Goal: Task Accomplishment & Management: Use online tool/utility

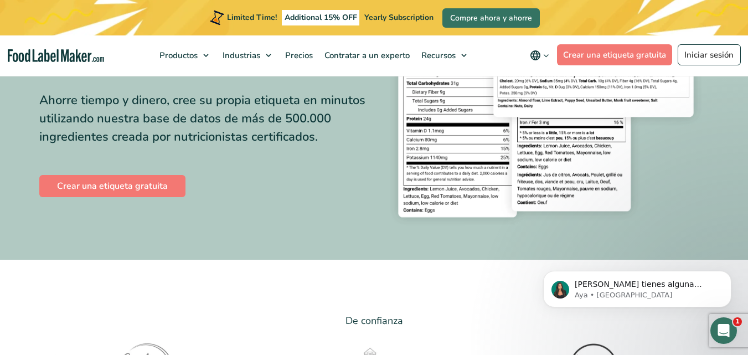
scroll to position [172, 0]
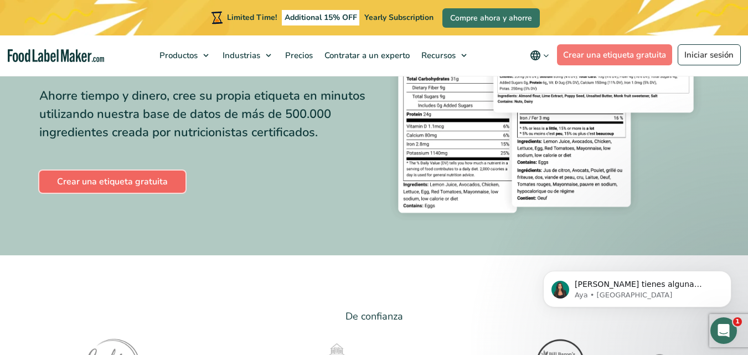
click at [110, 173] on link "Crear una etiqueta gratuita" at bounding box center [112, 182] width 146 height 22
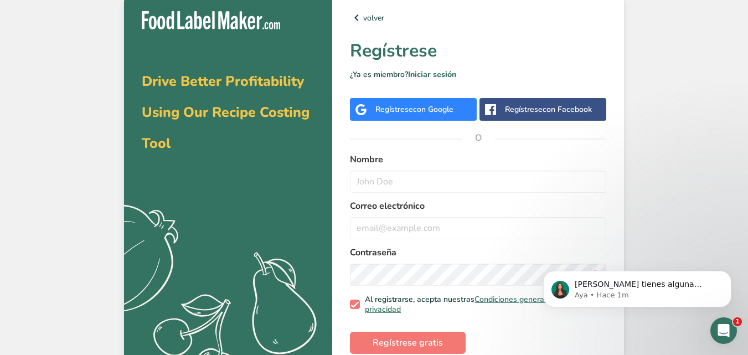
click at [435, 111] on span "con Google" at bounding box center [433, 109] width 40 height 11
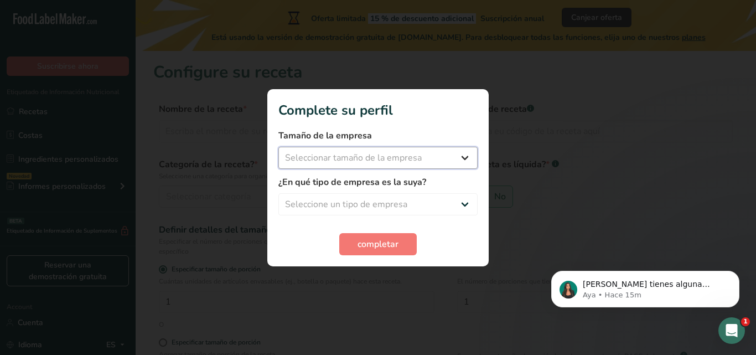
click at [435, 159] on select "Seleccionar tamaño de la empresa Menos de 10 empleados De 10 a 50 empleados De …" at bounding box center [378, 158] width 199 height 22
select select "1"
click at [279, 147] on select "Seleccionar tamaño de la empresa Menos de 10 empleados De 10 a 50 empleados De …" at bounding box center [378, 158] width 199 height 22
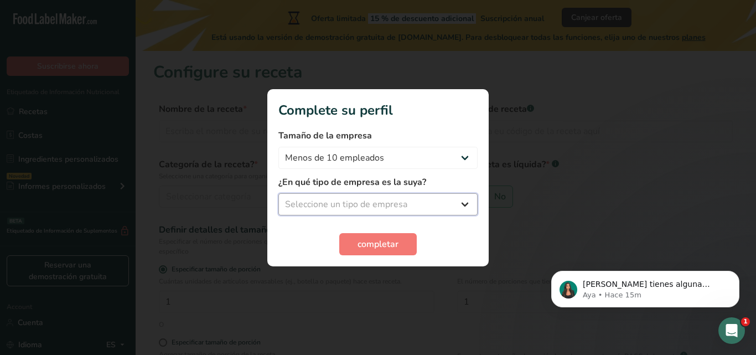
click at [390, 200] on select "Seleccione un tipo de empresa Fabricante de alimentos envasados Restaurante y c…" at bounding box center [378, 204] width 199 height 22
select select "1"
click at [279, 193] on select "Seleccione un tipo de empresa Fabricante de alimentos envasados Restaurante y c…" at bounding box center [378, 204] width 199 height 22
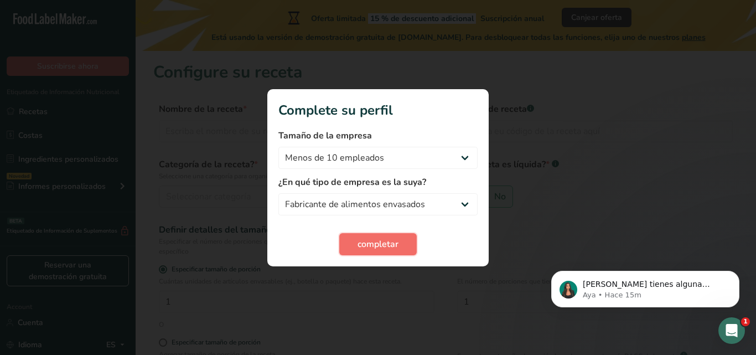
click at [382, 243] on span "completar" at bounding box center [378, 244] width 41 height 13
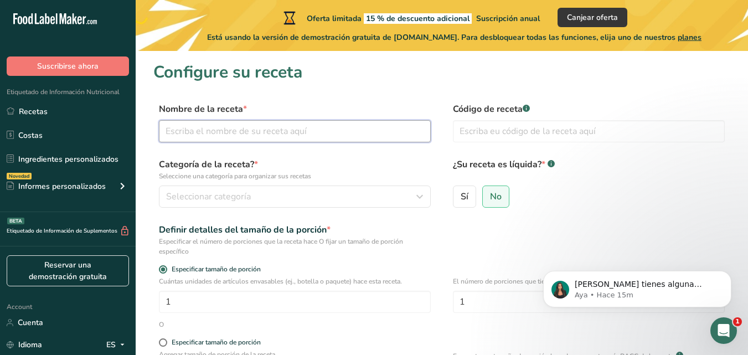
click at [415, 132] on input "text" at bounding box center [295, 131] width 272 height 22
type input "Cacahuate tipo Español"
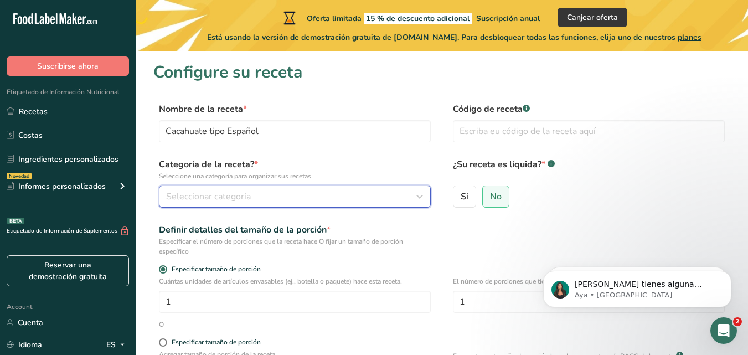
click at [357, 195] on div "Seleccionar categoría" at bounding box center [291, 196] width 251 height 13
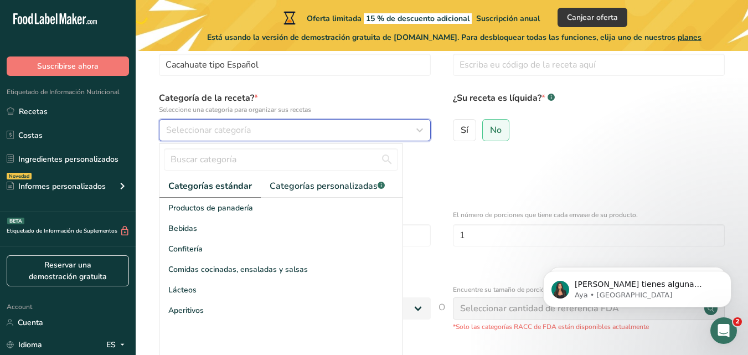
scroll to position [68, 0]
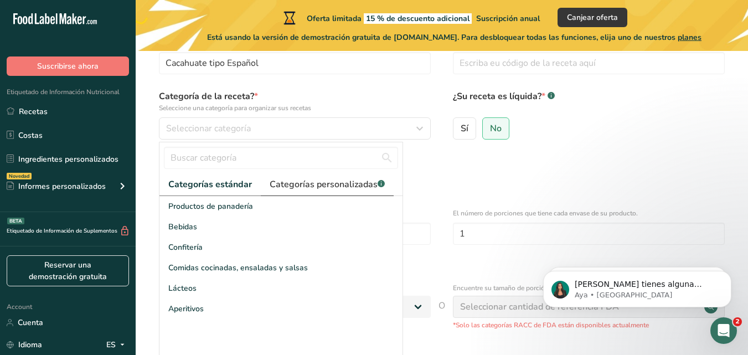
click at [333, 186] on span "Categorías personalizadas .a-a{fill:#347362;}.b-a{fill:#fff;}" at bounding box center [327, 184] width 115 height 13
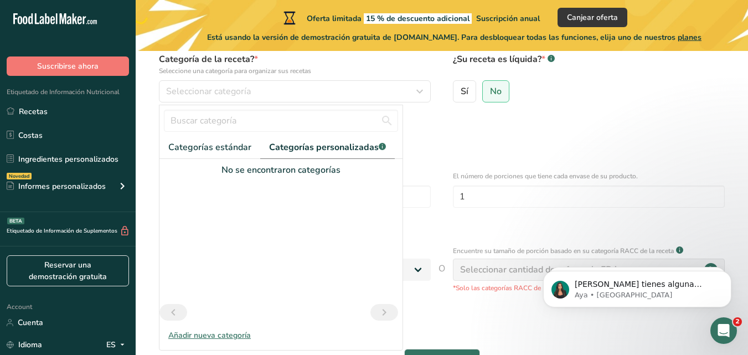
scroll to position [106, 0]
click at [377, 147] on span "Categorías personalizadas .a-a{fill:#347362;}.b-a{fill:#fff;}" at bounding box center [327, 146] width 117 height 13
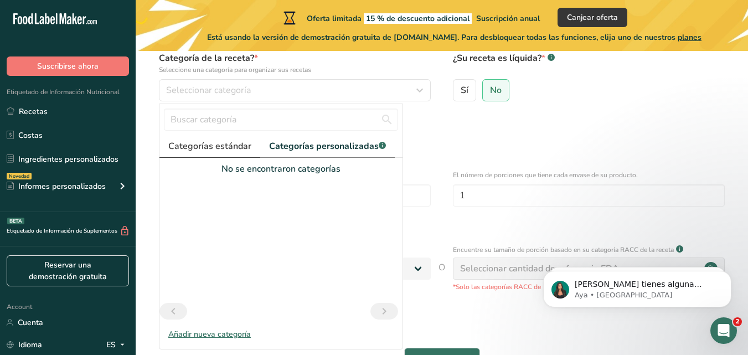
click at [223, 138] on link "Categorías estándar" at bounding box center [209, 146] width 101 height 23
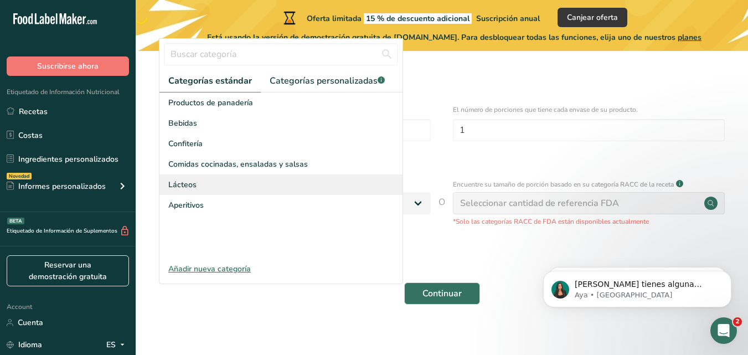
scroll to position [181, 0]
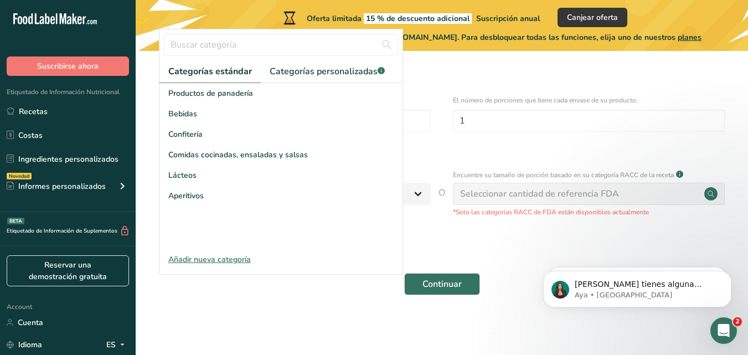
click at [222, 261] on div "Añadir nueva categoría" at bounding box center [280, 260] width 243 height 12
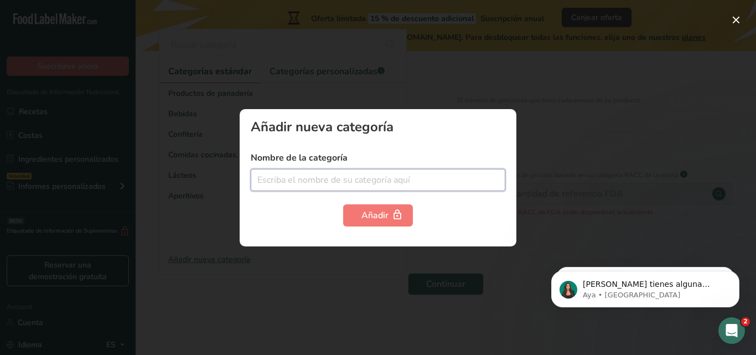
click at [354, 180] on input "text" at bounding box center [378, 180] width 255 height 22
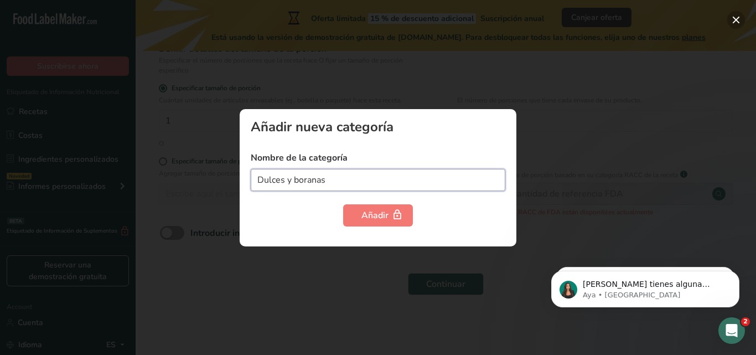
type input "Dulces y boranas"
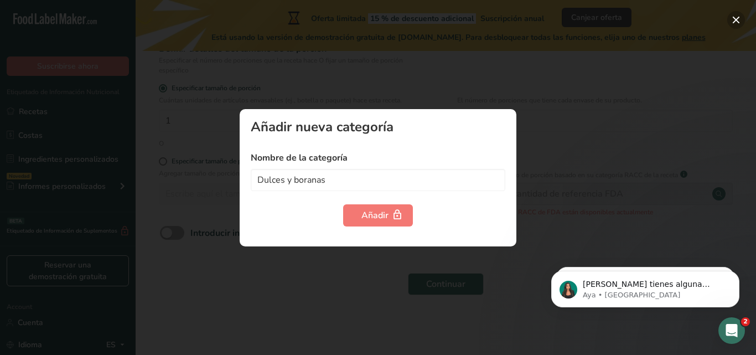
drag, startPoint x: 738, startPoint y: 17, endPoint x: 554, endPoint y: 81, distance: 194.2
click at [737, 18] on button "button" at bounding box center [737, 20] width 18 height 18
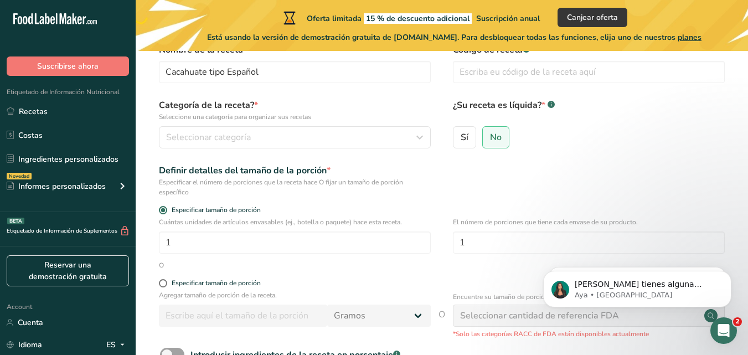
scroll to position [0, 0]
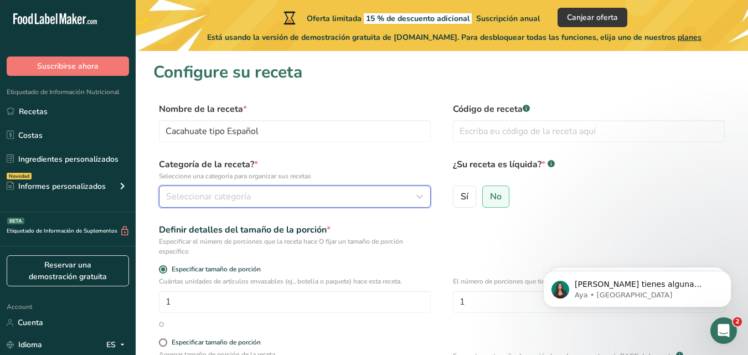
click at [291, 197] on div "Seleccionar categoría" at bounding box center [291, 196] width 251 height 13
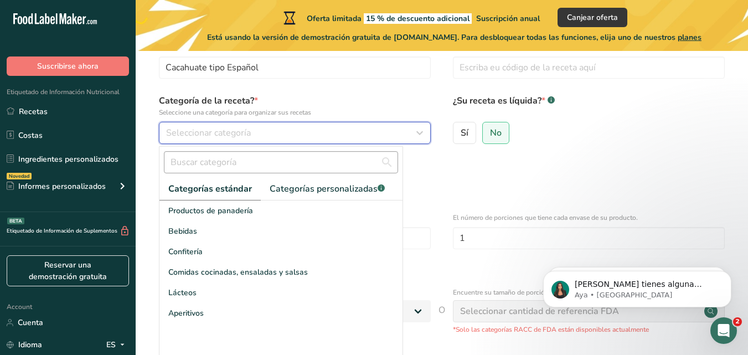
scroll to position [68, 0]
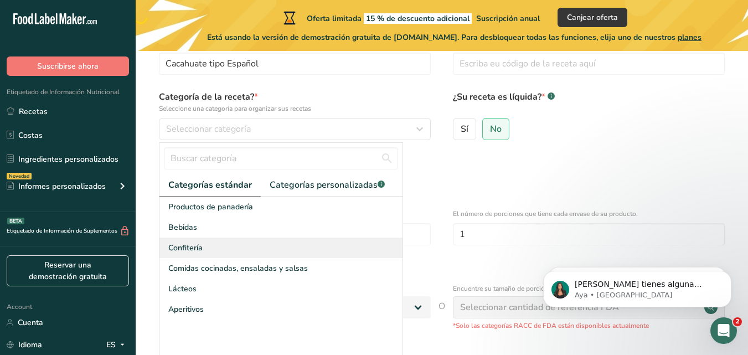
click at [243, 253] on div "Confitería" at bounding box center [280, 248] width 243 height 20
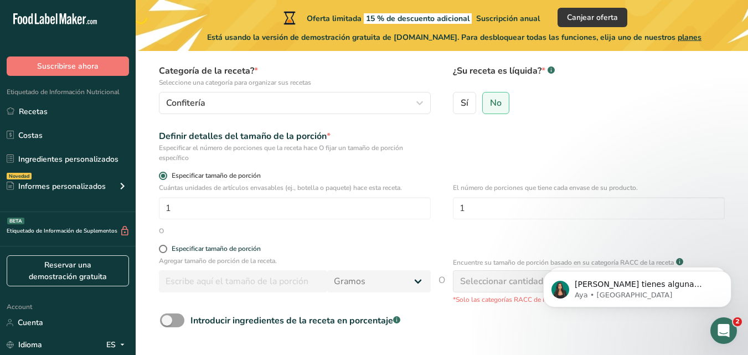
scroll to position [122, 0]
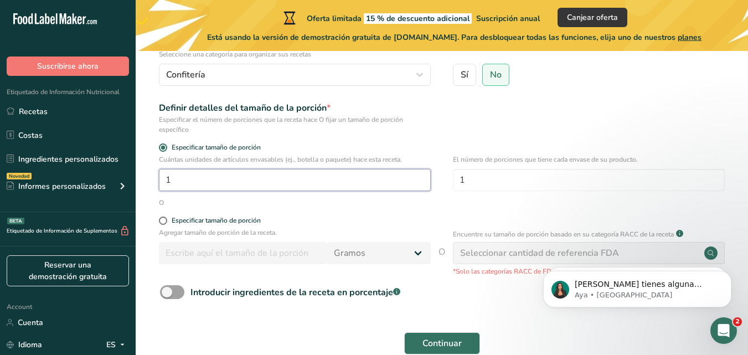
click at [233, 178] on input "1" at bounding box center [295, 180] width 272 height 22
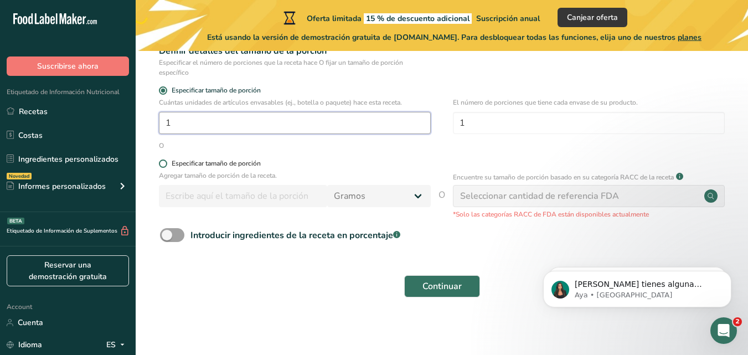
scroll to position [181, 0]
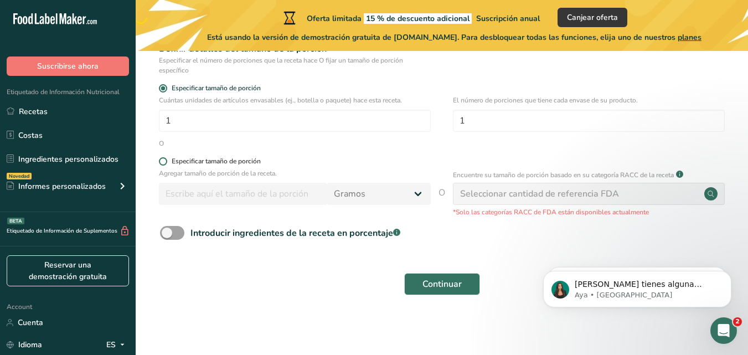
click at [198, 163] on div "Especificar tamaño de porción" at bounding box center [216, 161] width 89 height 8
click at [166, 163] on input "Especificar tamaño de porción" at bounding box center [162, 161] width 7 height 7
radio input "true"
radio input "false"
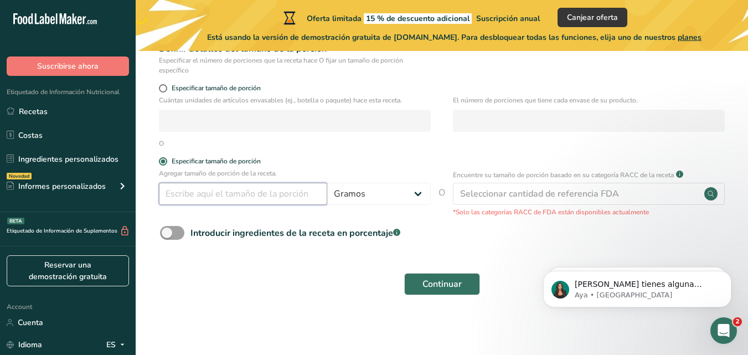
click at [291, 193] on input "number" at bounding box center [243, 194] width 168 height 22
type input "1000"
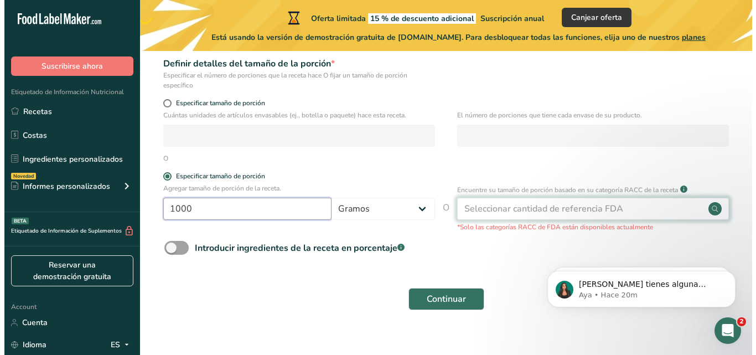
scroll to position [176, 0]
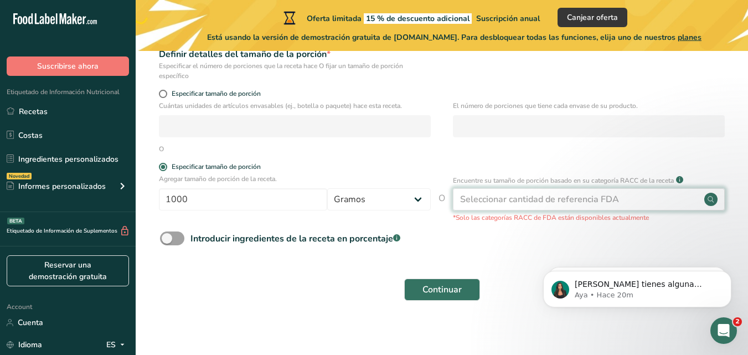
click at [506, 202] on div "Seleccionar cantidad de referencia FDA" at bounding box center [539, 199] width 159 height 13
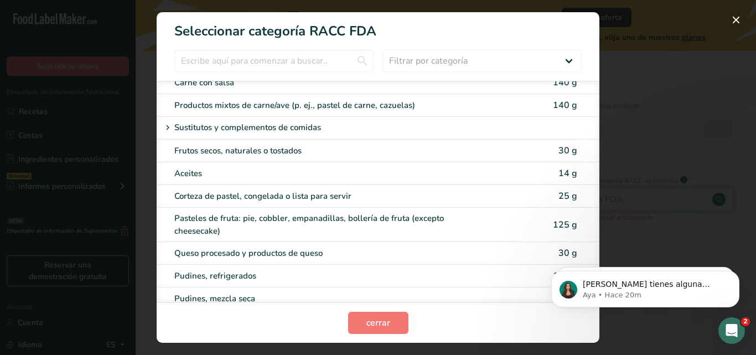
scroll to position [1571, 0]
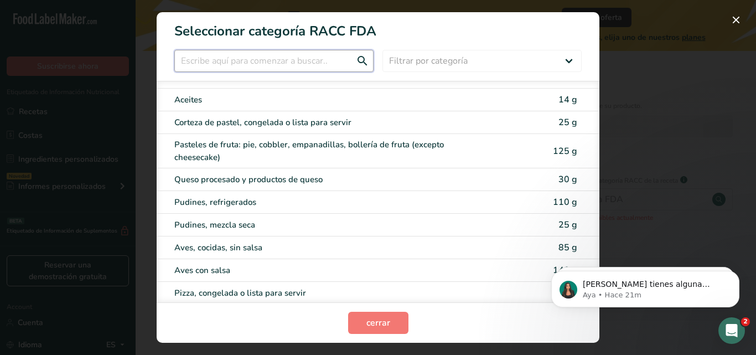
click at [306, 65] on input "RACC Category Selection Modal" at bounding box center [273, 61] width 199 height 22
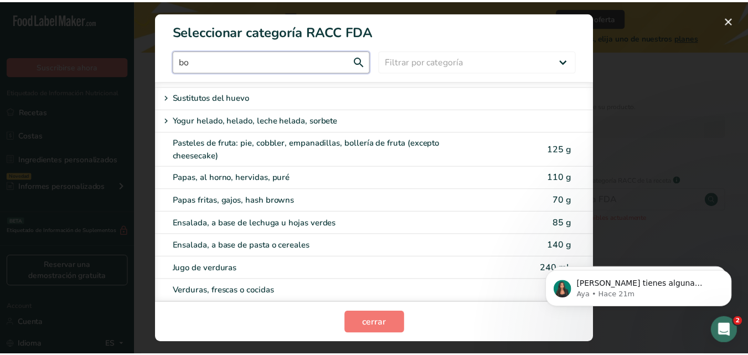
scroll to position [0, 0]
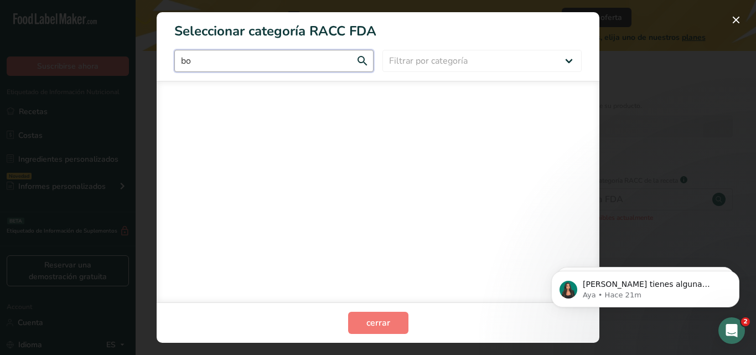
type input "b"
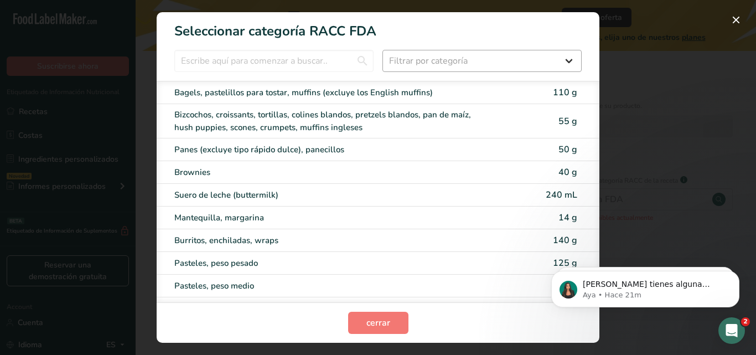
click at [440, 50] on section "Seleccionar categoría RACC FDA Filtrar por categoría Todos Productos de panader…" at bounding box center [378, 177] width 443 height 331
click at [440, 55] on select "Filtrar por categoría Todos Productos de panadería Bebidas Cereales y otros pro…" at bounding box center [482, 61] width 199 height 22
click at [383, 50] on select "Filtrar por categoría Todos Productos de panadería Bebidas Cereales y otros pro…" at bounding box center [482, 61] width 199 height 22
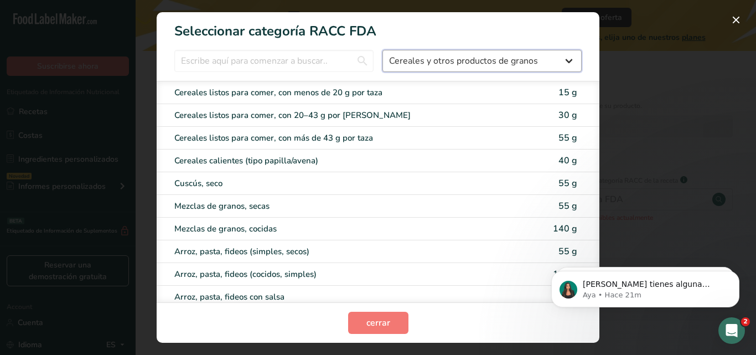
click at [454, 66] on select "Todos Productos de panadería Bebidas Cereales y otros productos de granos Produ…" at bounding box center [482, 61] width 199 height 22
select select "19"
click at [383, 50] on select "Todos Productos de panadería Bebidas Cereales y otros productos de granos Produ…" at bounding box center [482, 61] width 199 height 22
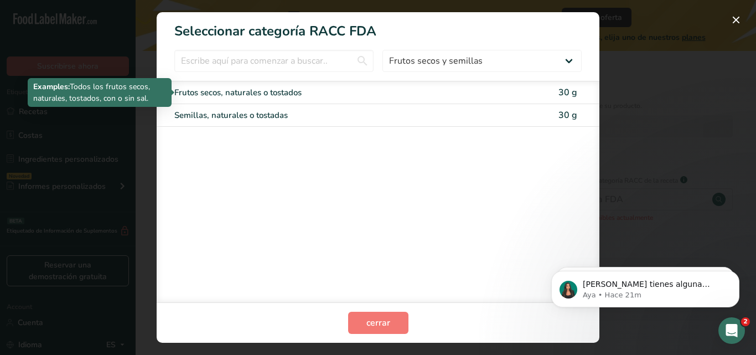
click at [422, 94] on div "Frutos secos, naturales o tostados" at bounding box center [331, 92] width 315 height 13
type input "30"
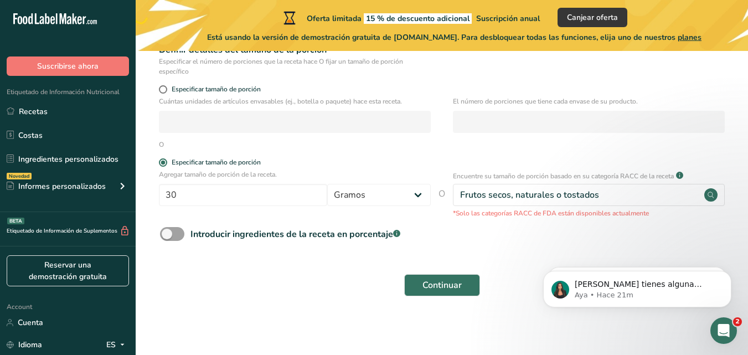
scroll to position [181, 0]
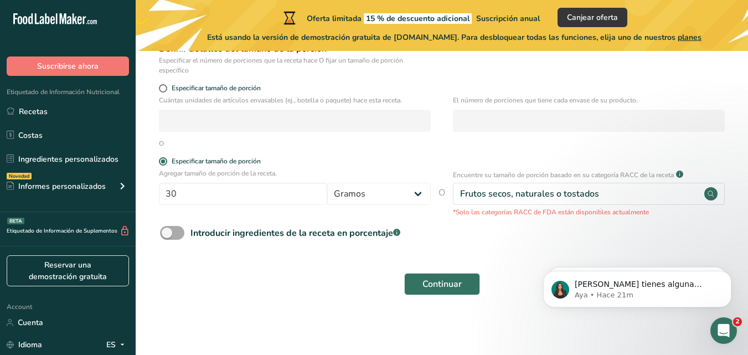
click at [256, 232] on div "Introducir ingredientes de la receta en porcentaje .a-a{fill:#347362;}.b-a{fill…" at bounding box center [295, 232] width 210 height 13
click at [167, 232] on input "Introducir ingredientes de la receta en porcentaje .a-a{fill:#347362;}.b-a{fill…" at bounding box center [163, 232] width 7 height 7
checkbox input "true"
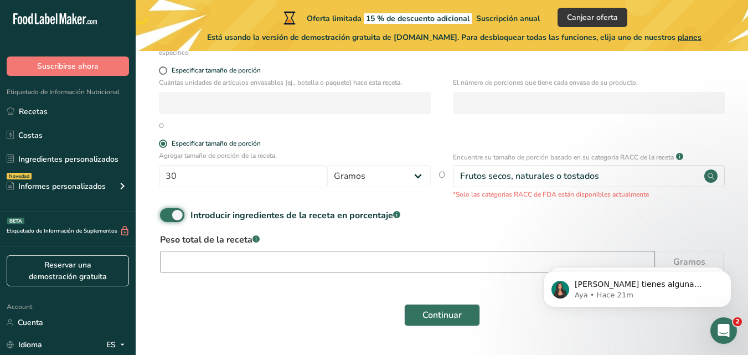
scroll to position [230, 0]
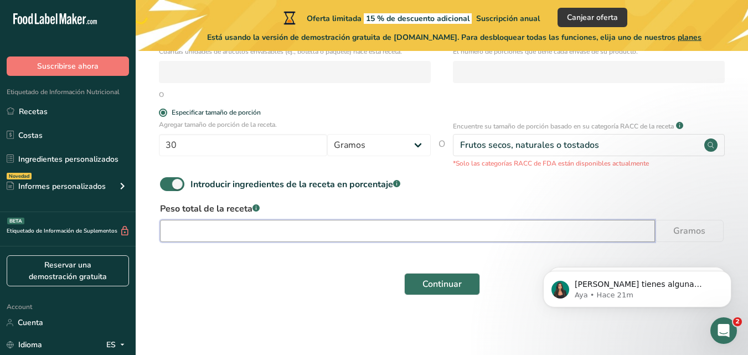
click at [259, 225] on input "number" at bounding box center [407, 231] width 495 height 22
type input "1000"
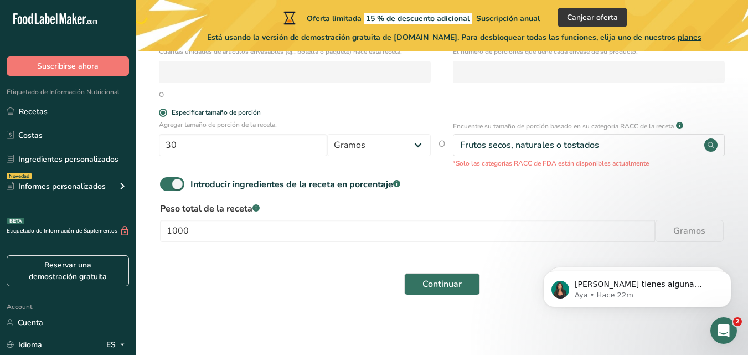
click at [462, 271] on div "Continuar" at bounding box center [441, 283] width 577 height 35
click at [469, 282] on button "Continuar" at bounding box center [442, 284] width 76 height 22
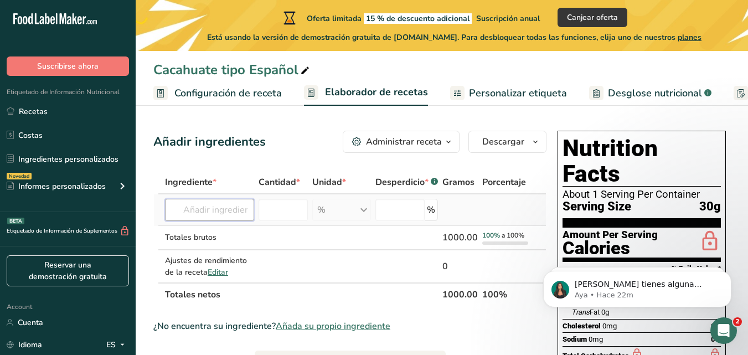
click at [214, 213] on input "text" at bounding box center [209, 210] width 89 height 22
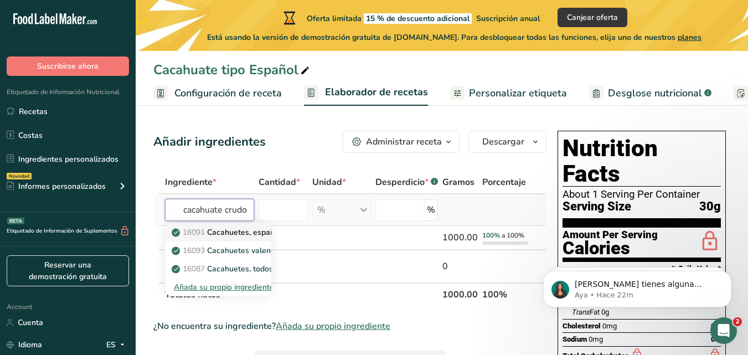
type input "cacahuate crudo"
click at [242, 229] on p "16091 Cacahuetes, españoles, crudos" at bounding box center [245, 232] width 143 height 12
type input "Peanuts, spanish, raw"
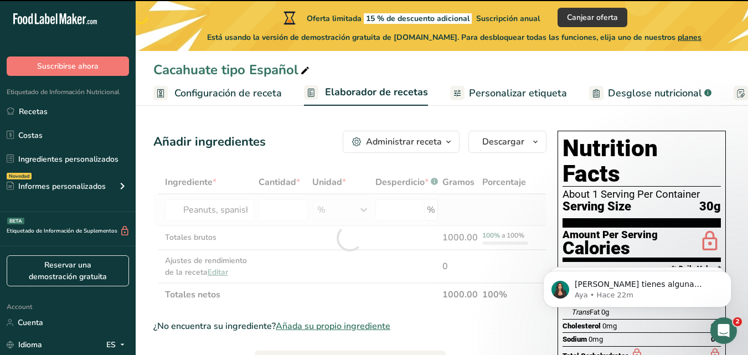
type input "0"
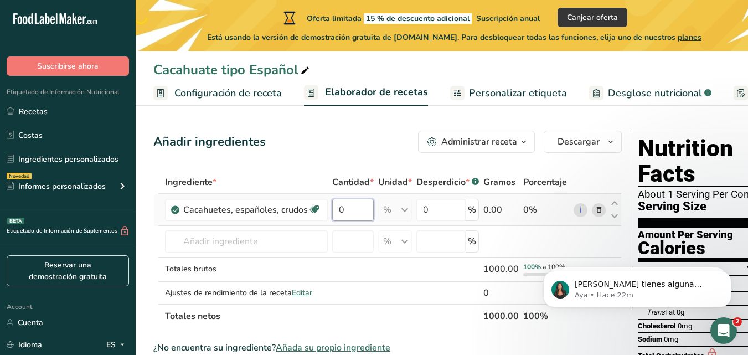
click at [363, 207] on input "0" at bounding box center [353, 210] width 42 height 22
type input "100"
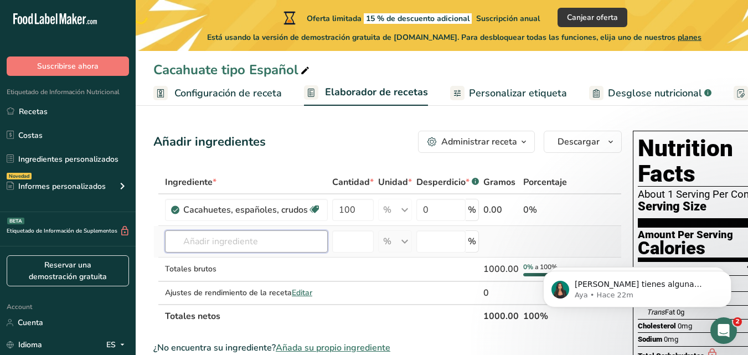
click at [244, 246] on div "Ingrediente * Cantidad * Unidad * Desperdicio * .a-a{fill:#347362;}.b-a{fill:#f…" at bounding box center [387, 249] width 468 height 157
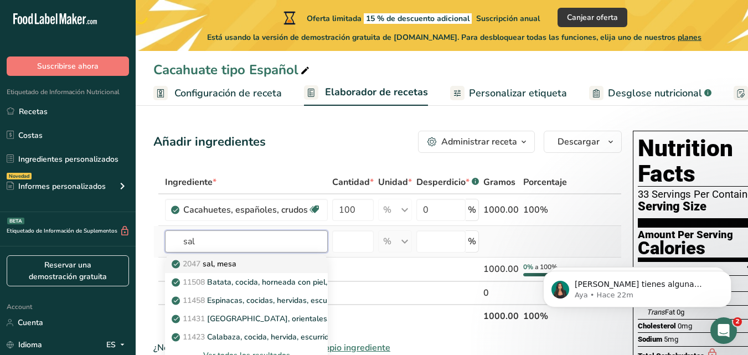
type input "sal"
click at [250, 267] on div "2047 sal, [GEOGRAPHIC_DATA]" at bounding box center [237, 264] width 127 height 12
type input "Salt, table"
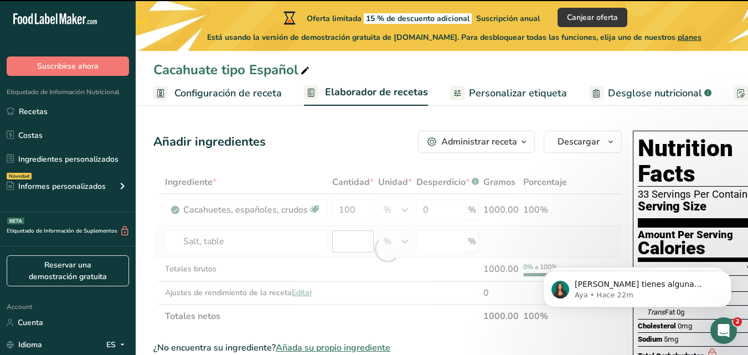
type input "0"
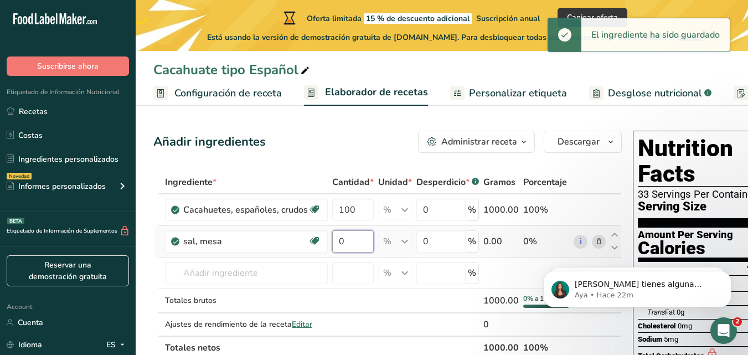
click at [357, 243] on input "0" at bounding box center [353, 241] width 42 height 22
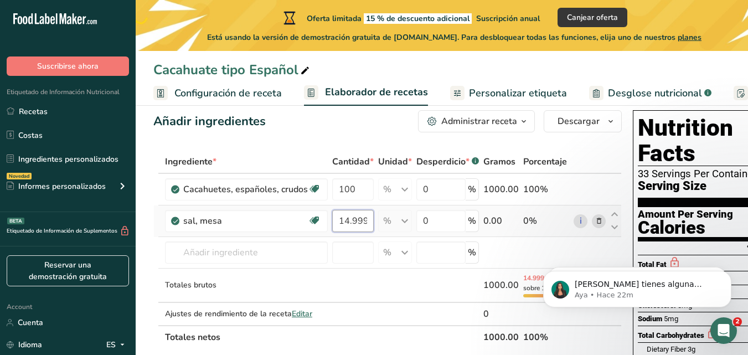
scroll to position [24, 0]
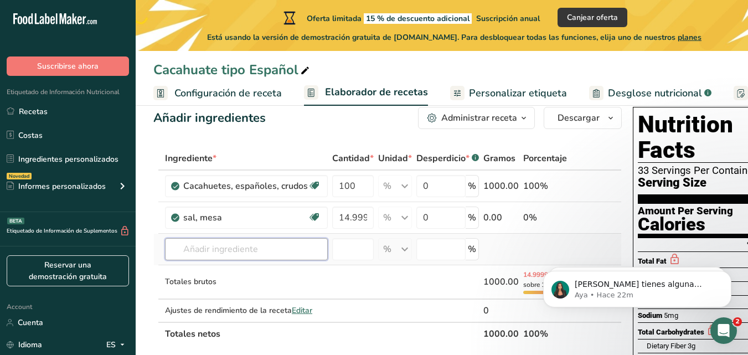
click at [257, 246] on div "Ingrediente * Cantidad * Unidad * Desperdicio * .a-a{fill:#347362;}.b-a{fill:#f…" at bounding box center [387, 246] width 468 height 199
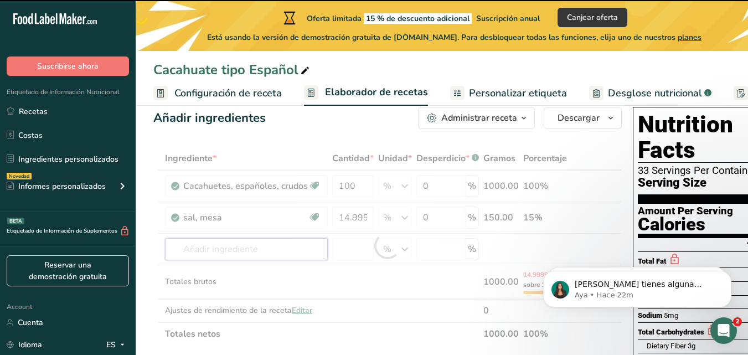
type input "15"
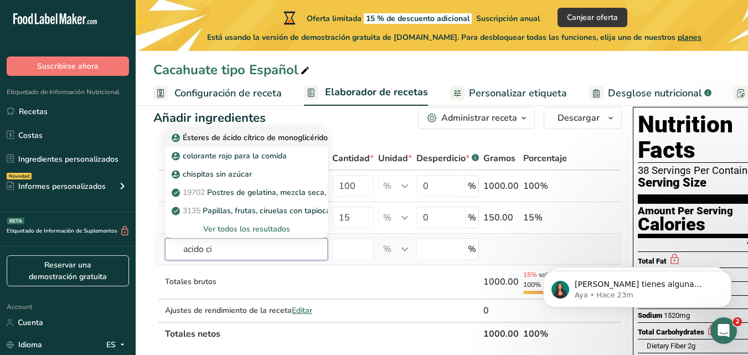
type input "acido ci"
click at [259, 140] on p "Ésteres de ácido cítrico de monoglicéridos y diglicéridos de ácidos grasos (E47…" at bounding box center [322, 138] width 297 height 12
type input "[MEDICAL_DATA] esters of mono- and diglycerides of fatty acids (E472c)"
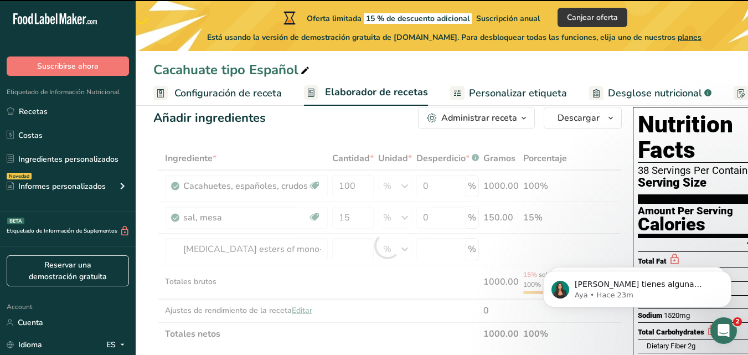
type input "0"
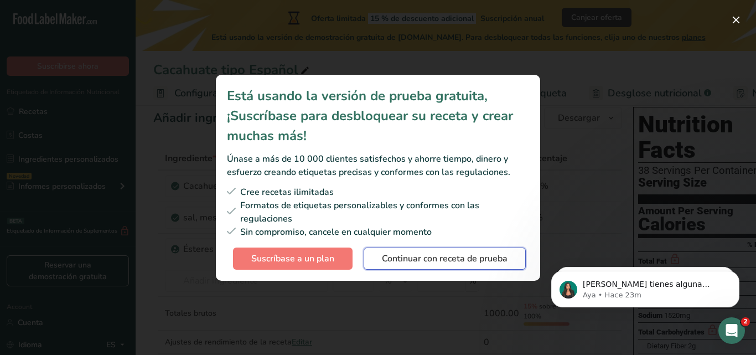
click at [396, 256] on span "Continuar con receta de prueba" at bounding box center [445, 258] width 126 height 13
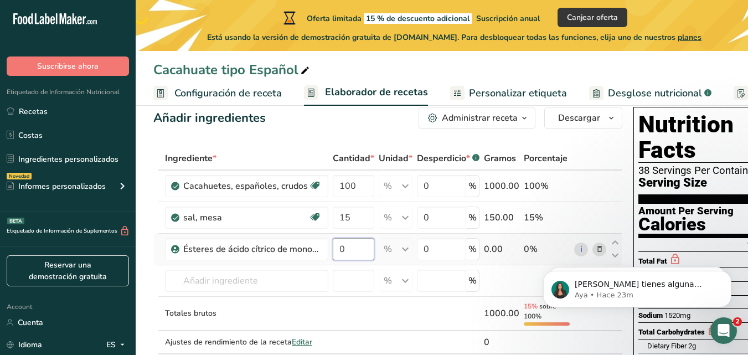
click at [346, 249] on input "0" at bounding box center [354, 249] width 42 height 22
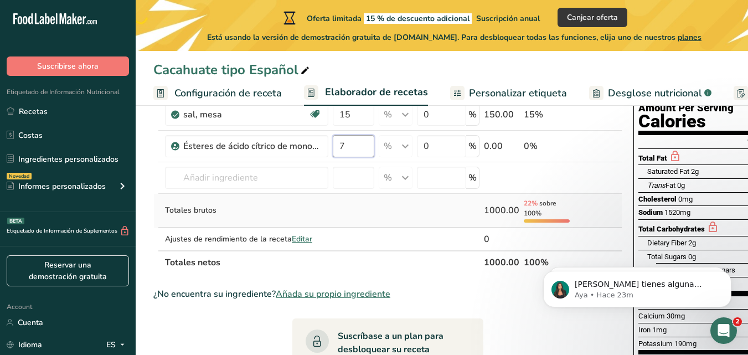
scroll to position [0, 0]
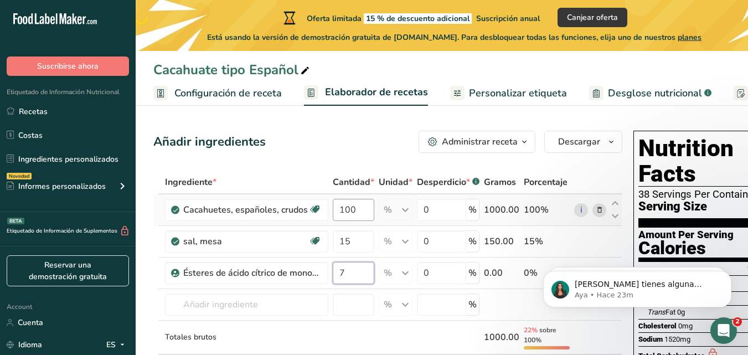
type input "7"
click at [362, 209] on div "Ingrediente * Cantidad * Unidad * Desperdicio * .a-a{fill:#347362;}.b-a{fill:#f…" at bounding box center [387, 286] width 469 height 230
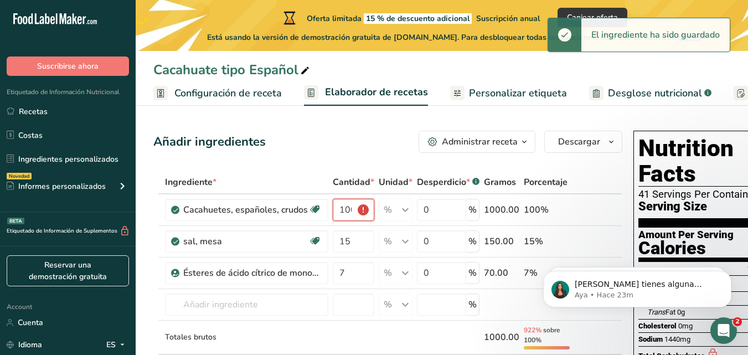
scroll to position [0, 9]
click at [368, 214] on input "1000" at bounding box center [354, 210] width 42 height 22
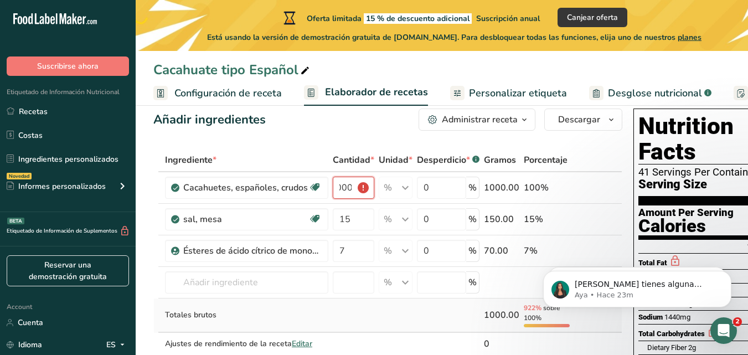
type input "1000"
click at [362, 321] on td at bounding box center [354, 315] width 46 height 34
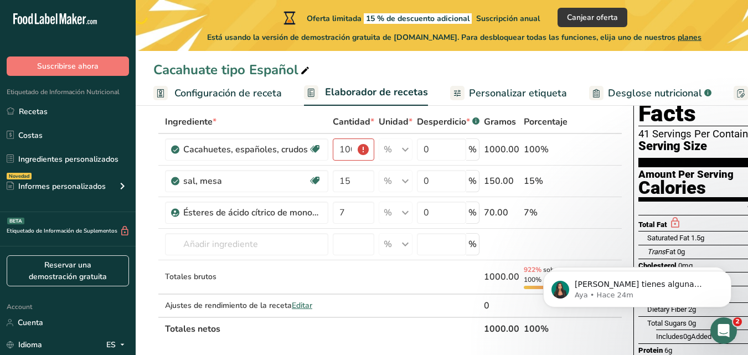
scroll to position [0, 0]
